Goal: Information Seeking & Learning: Learn about a topic

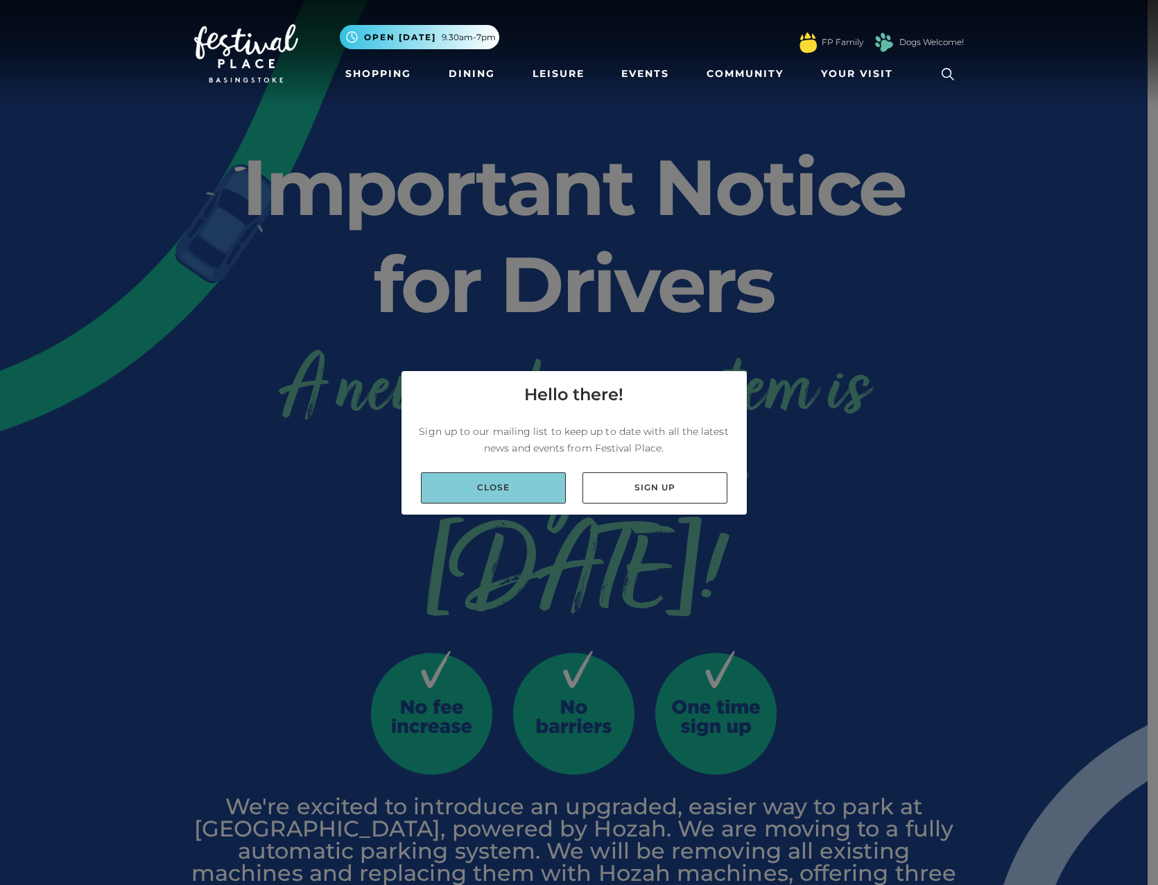
click at [534, 485] on link "Close" at bounding box center [493, 487] width 145 height 31
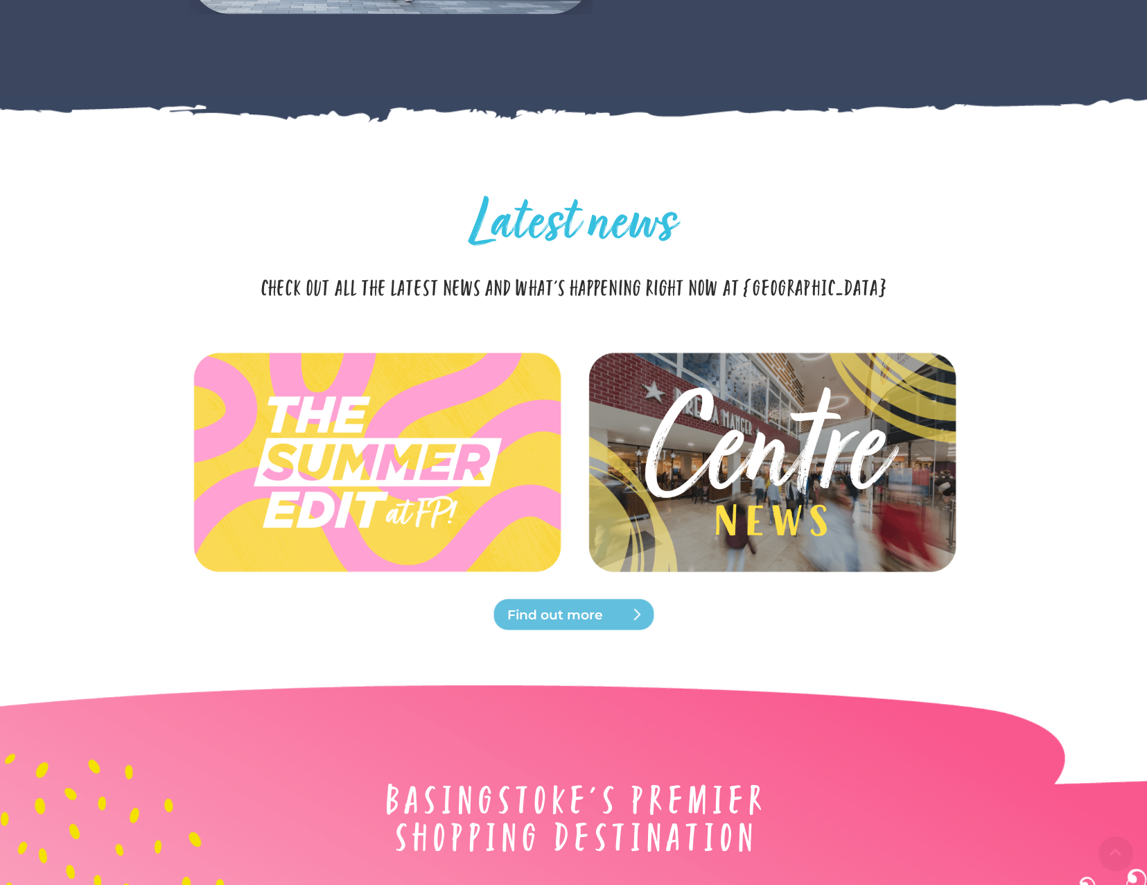
scroll to position [3388, 0]
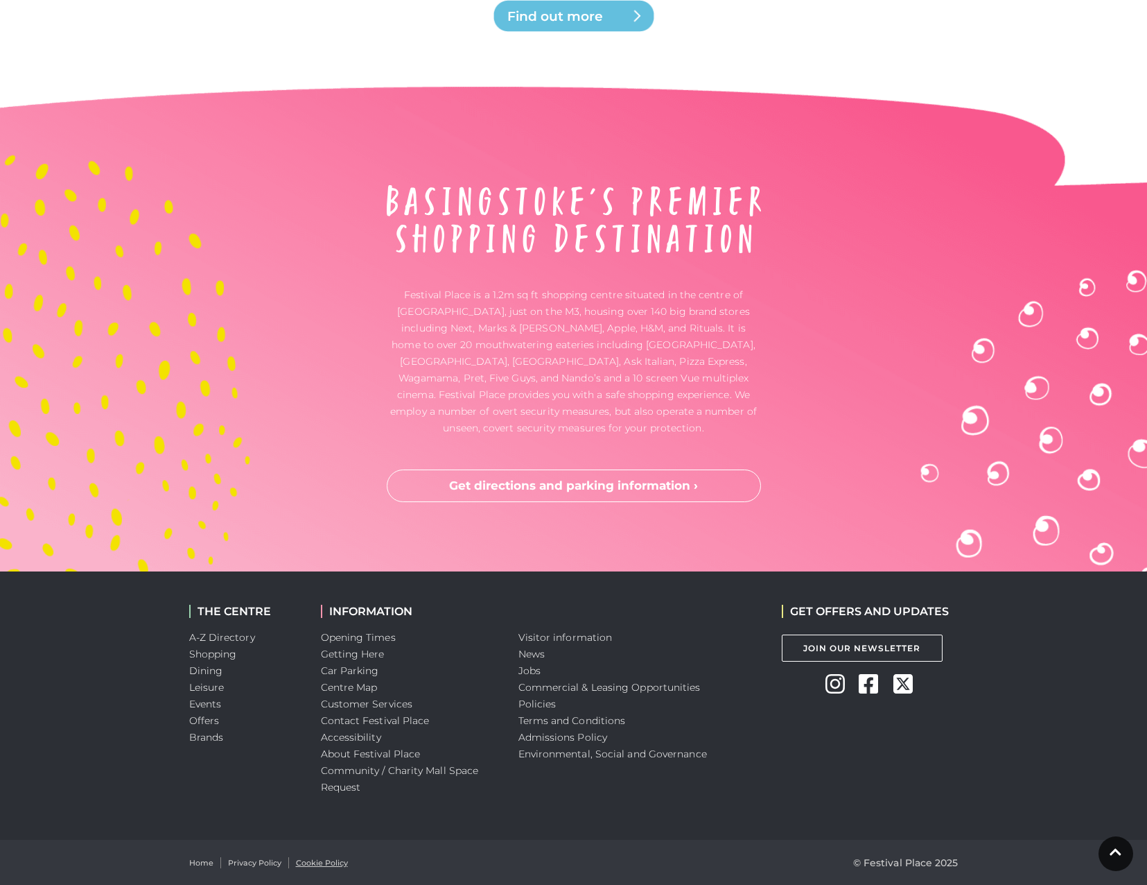
click at [336, 857] on link "Cookie Policy" at bounding box center [322, 863] width 52 height 12
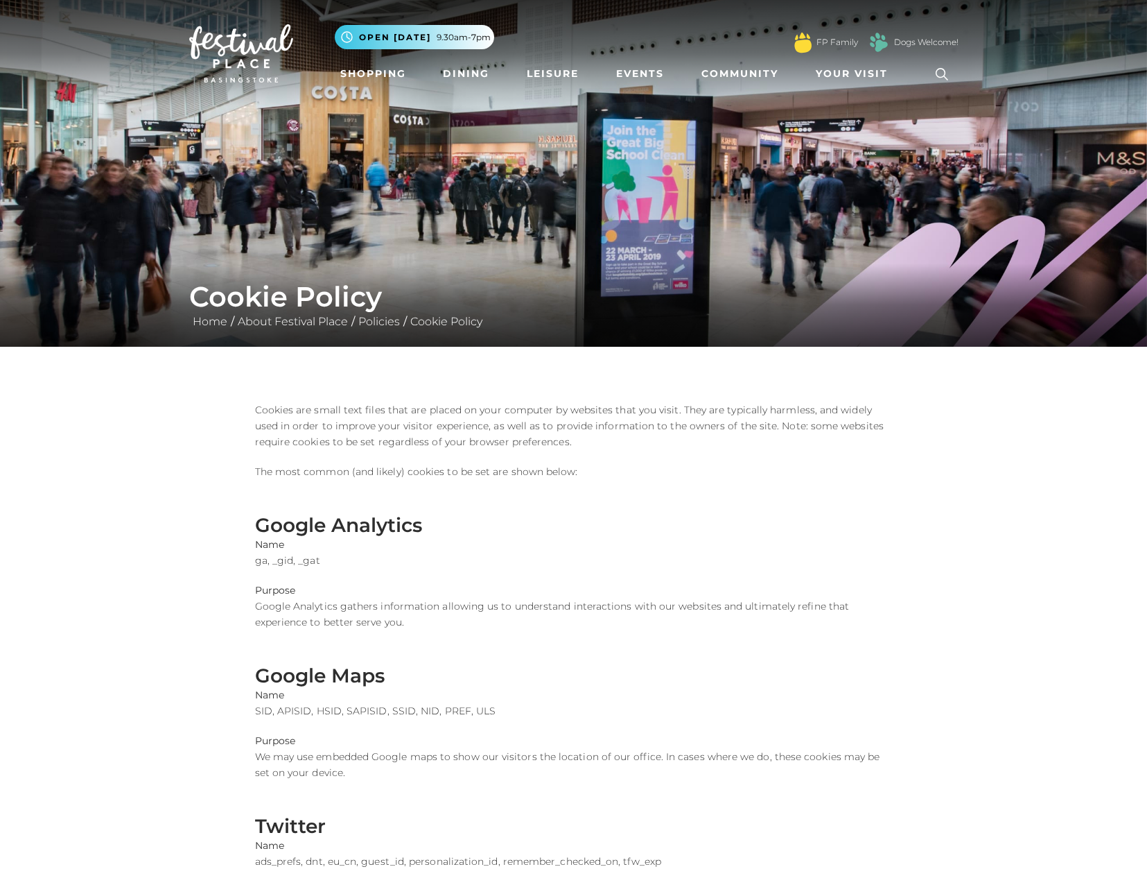
scroll to position [569, 0]
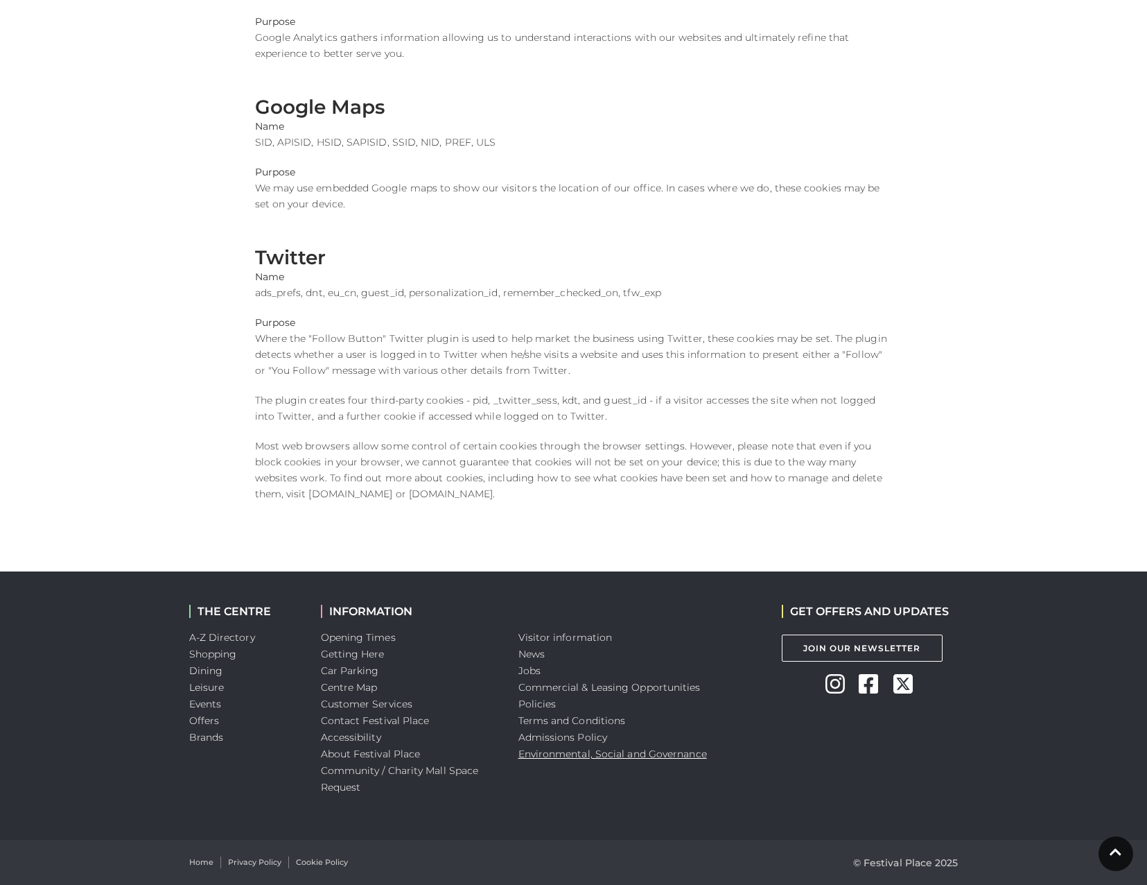
click at [572, 752] on link "Environmental, Social and Governance" at bounding box center [613, 753] width 189 height 12
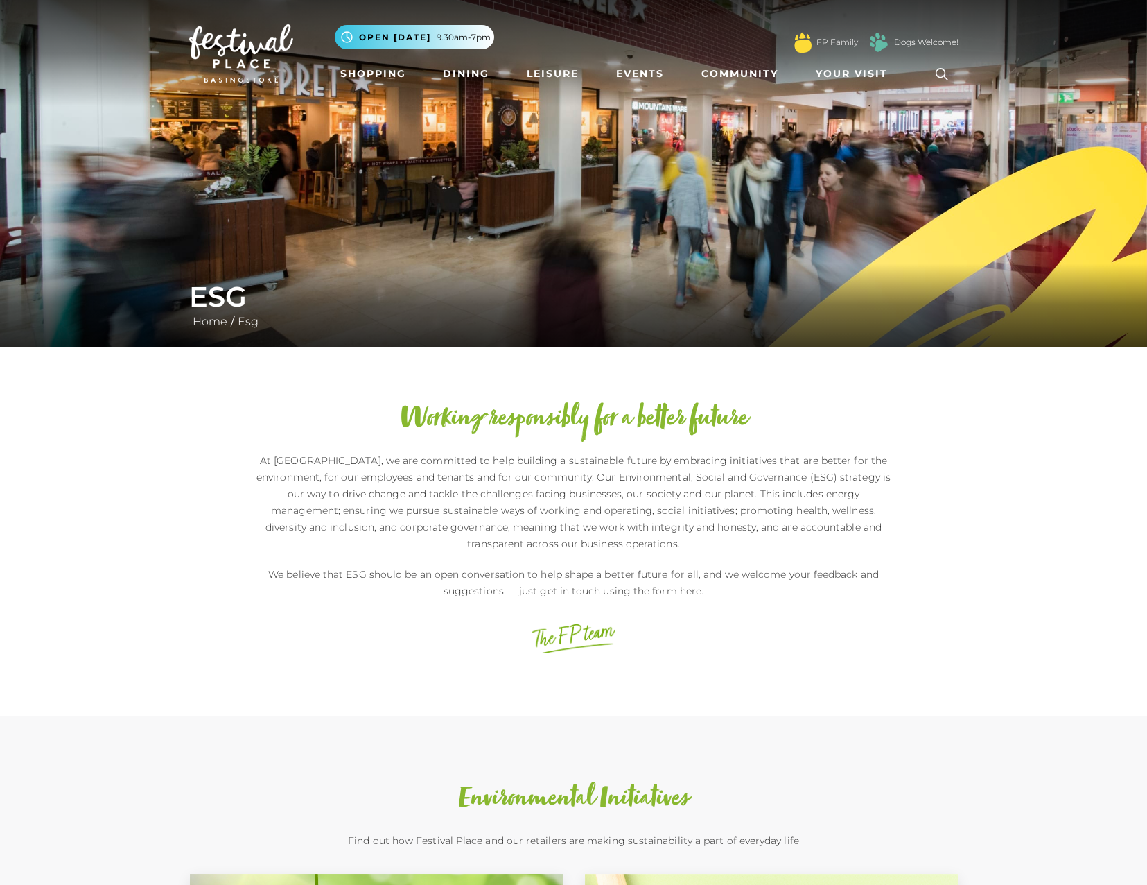
scroll to position [539, 0]
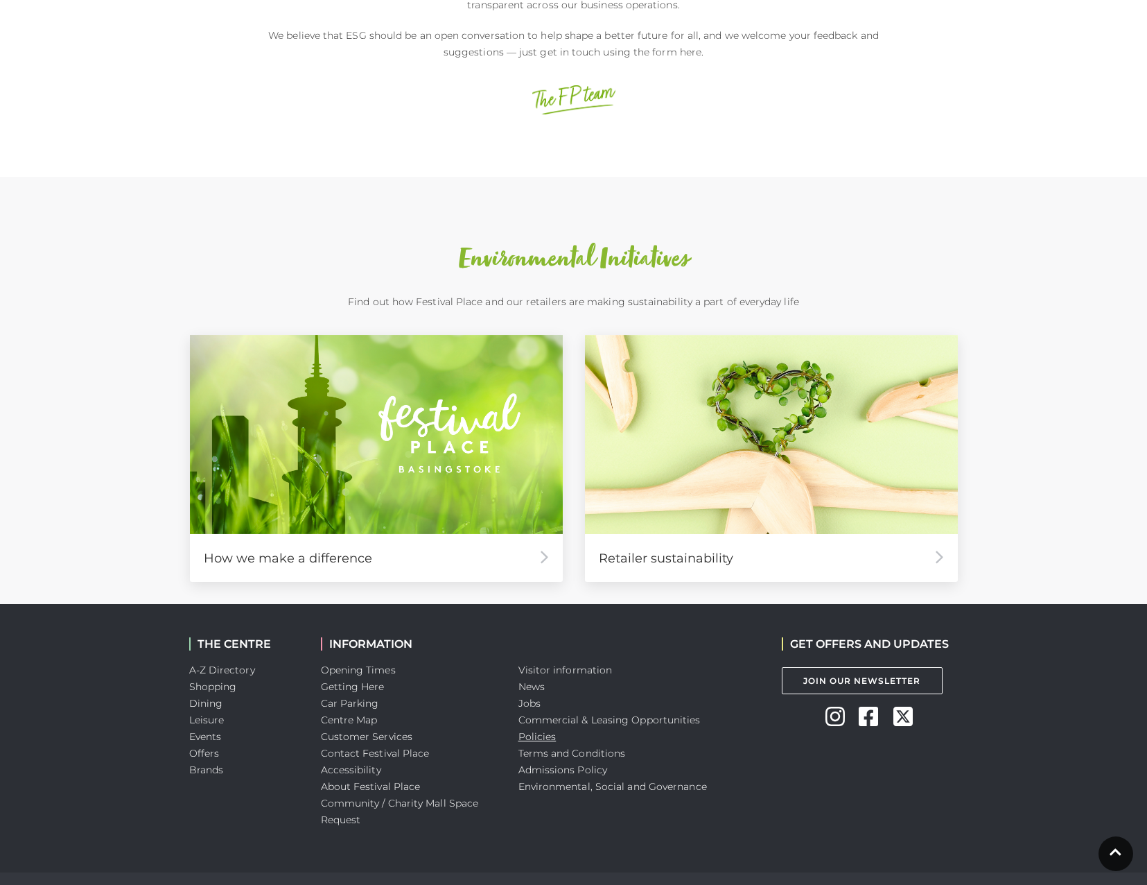
click at [548, 730] on link "Policies" at bounding box center [538, 736] width 38 height 12
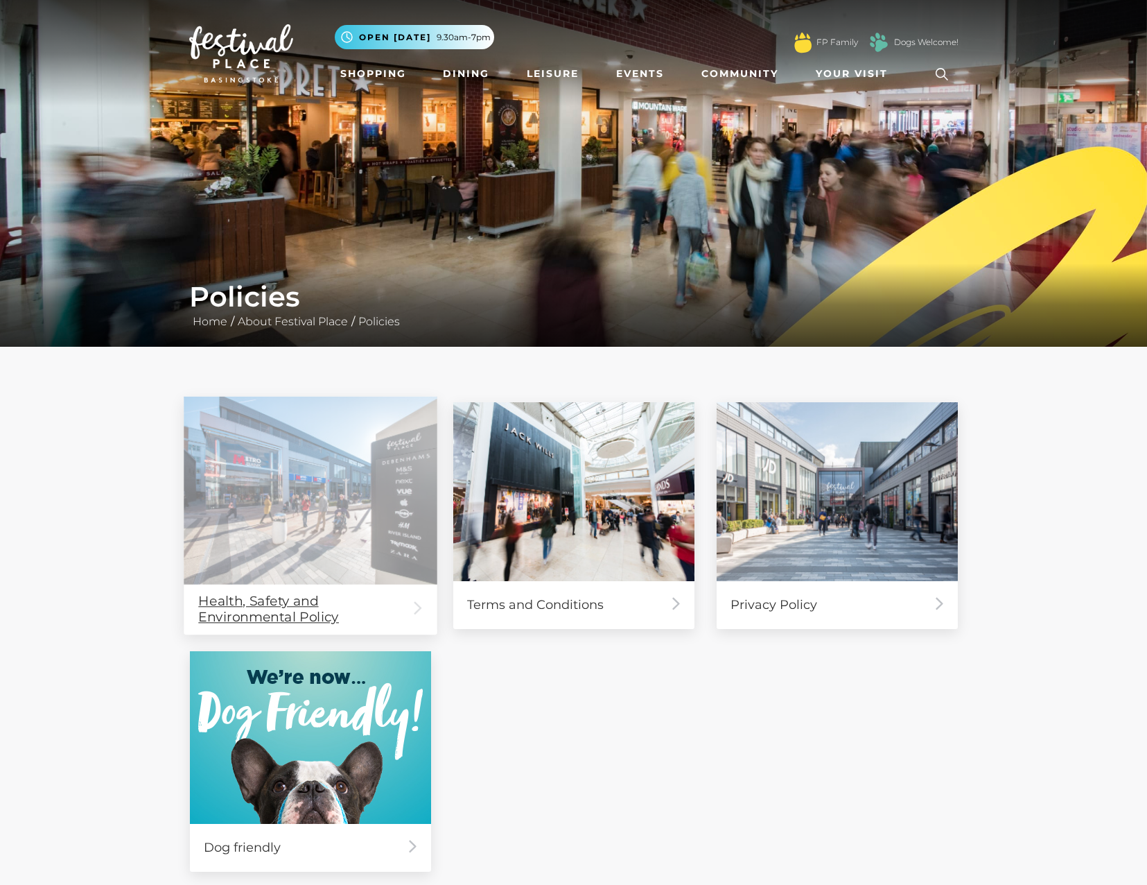
click at [311, 614] on div "Health, Safety and Environmental Policy" at bounding box center [310, 609] width 253 height 50
